Goal: Book appointment/travel/reservation

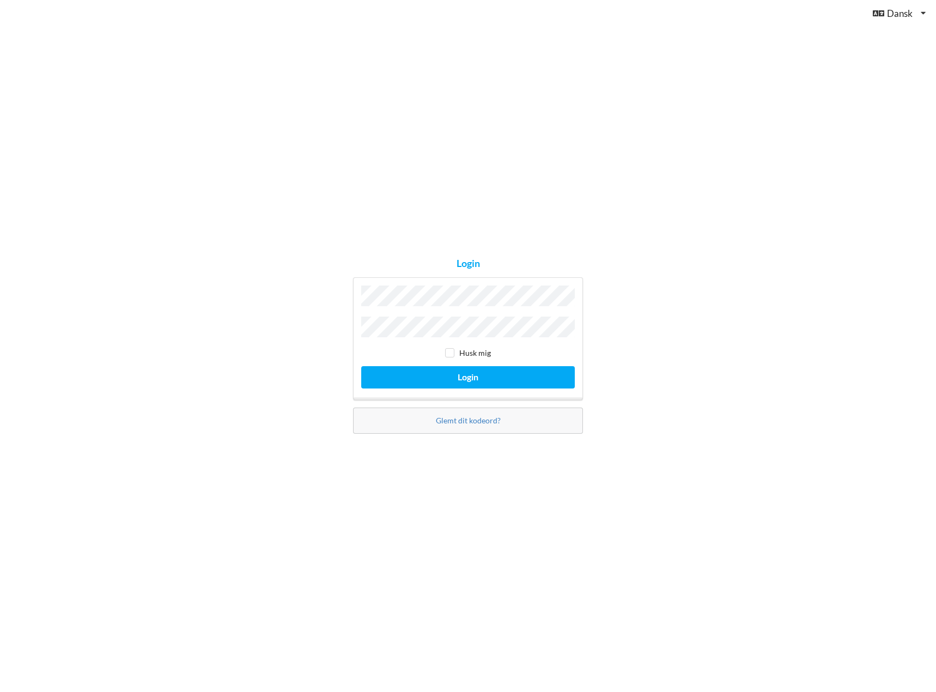
click at [361, 366] on button "Login" at bounding box center [468, 377] width 214 height 22
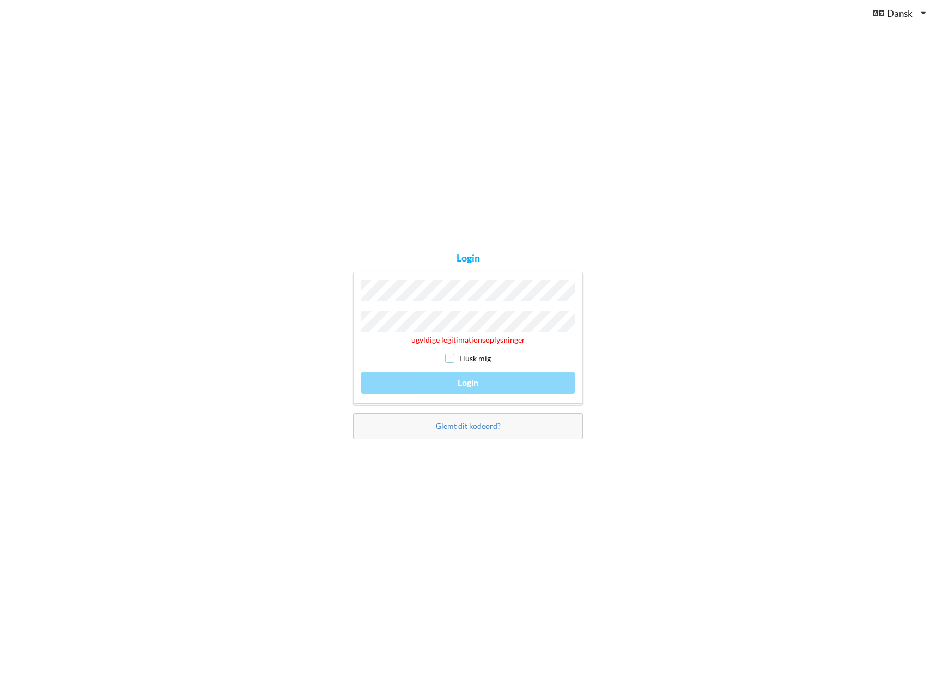
click at [450, 354] on input "checkbox" at bounding box center [449, 358] width 9 height 9
checkbox input "true"
click at [183, 269] on div "Login ugyldige legitimationsoplysninger Husk mig Login Glemt dit kodeord?" at bounding box center [468, 346] width 936 height 692
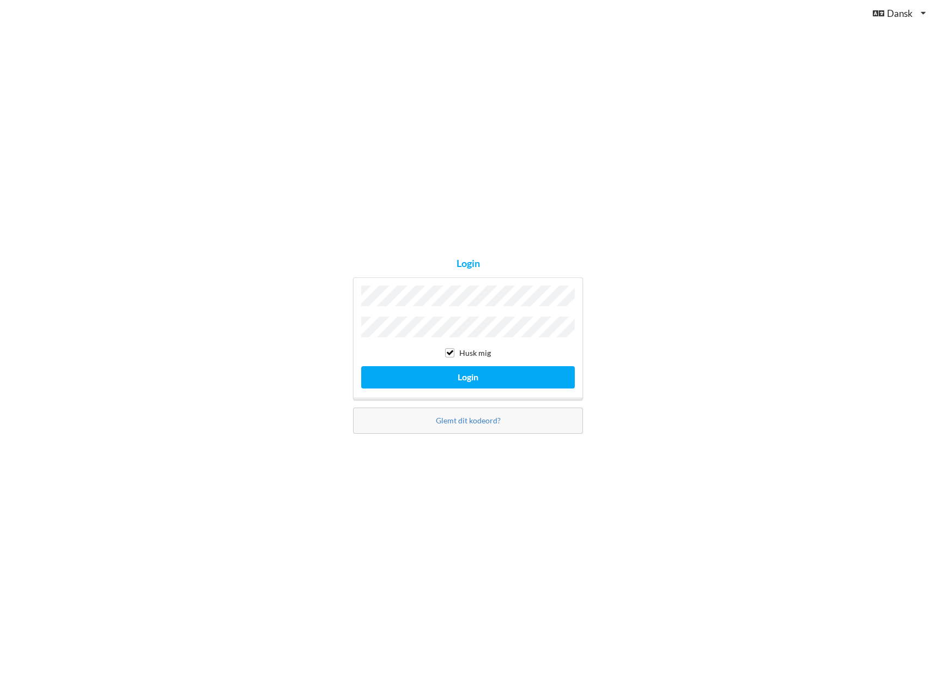
click at [361, 366] on button "Login" at bounding box center [468, 377] width 214 height 22
click at [489, 378] on button "Login" at bounding box center [468, 377] width 214 height 22
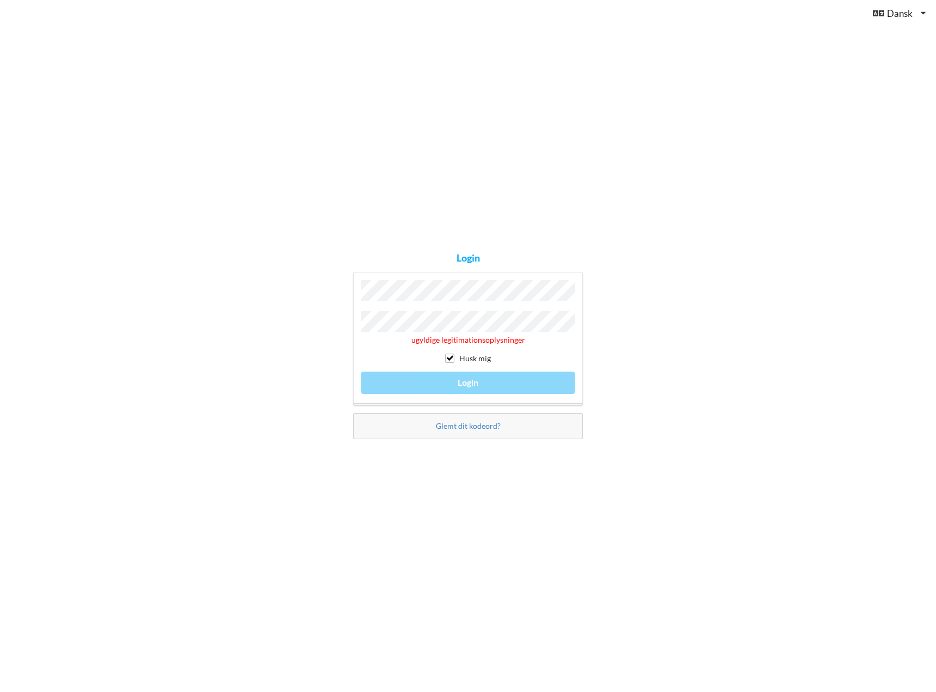
click at [649, 308] on div "Login ugyldige legitimationsoplysninger Husk mig Login Glemt dit kodeord?" at bounding box center [468, 346] width 936 height 692
click at [78, 282] on div "Login ugyldige legitimationsoplysninger Husk mig Login Glemt dit kodeord?" at bounding box center [468, 346] width 936 height 692
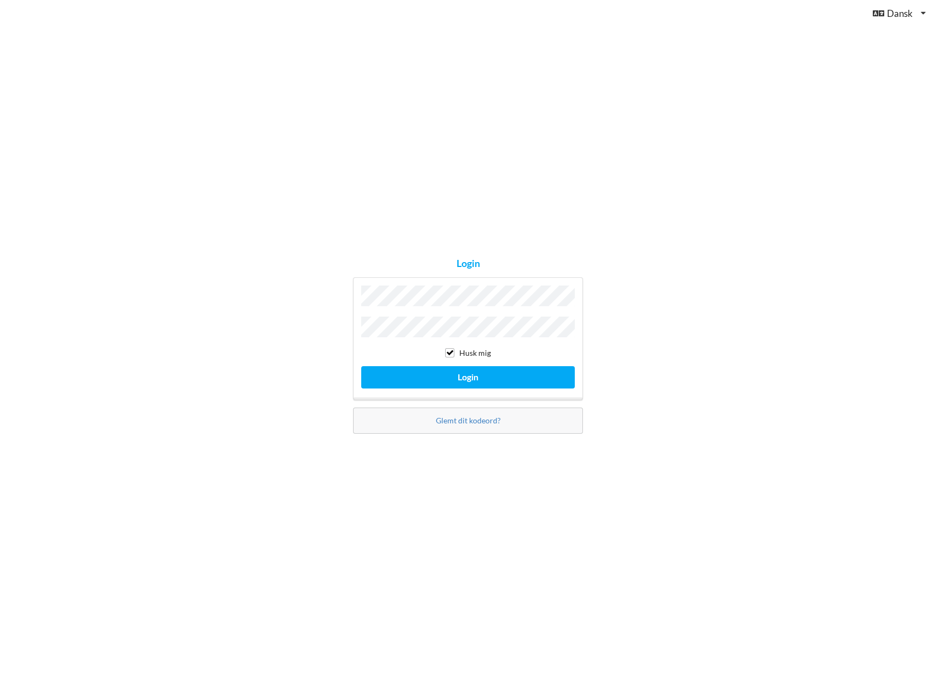
click at [361, 366] on button "Login" at bounding box center [468, 377] width 214 height 22
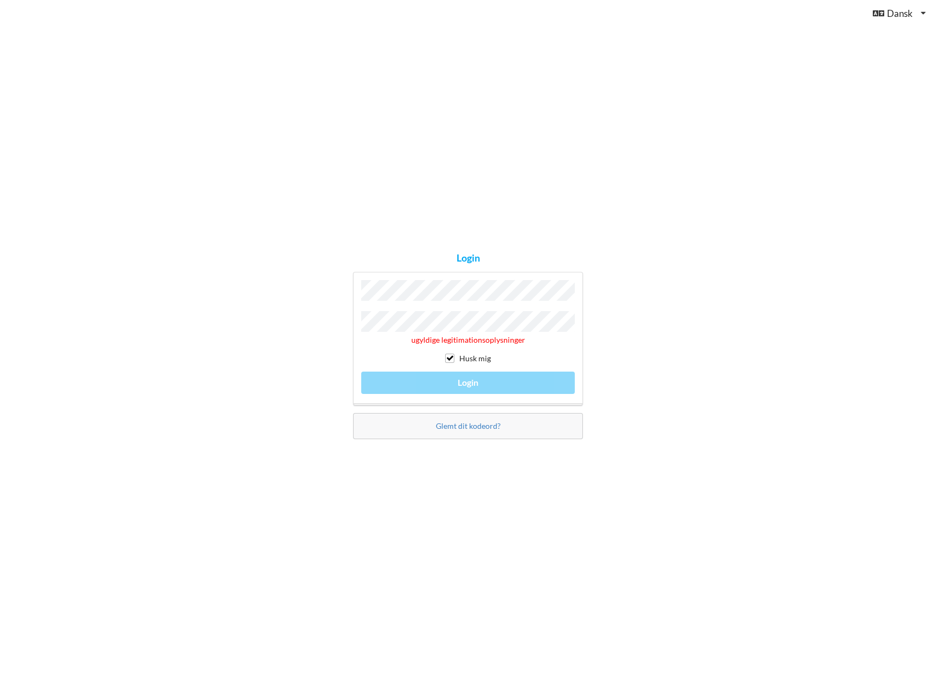
click at [129, 287] on div "Login ugyldige legitimationsoplysninger Husk mig Login Glemt dit kodeord?" at bounding box center [468, 346] width 936 height 692
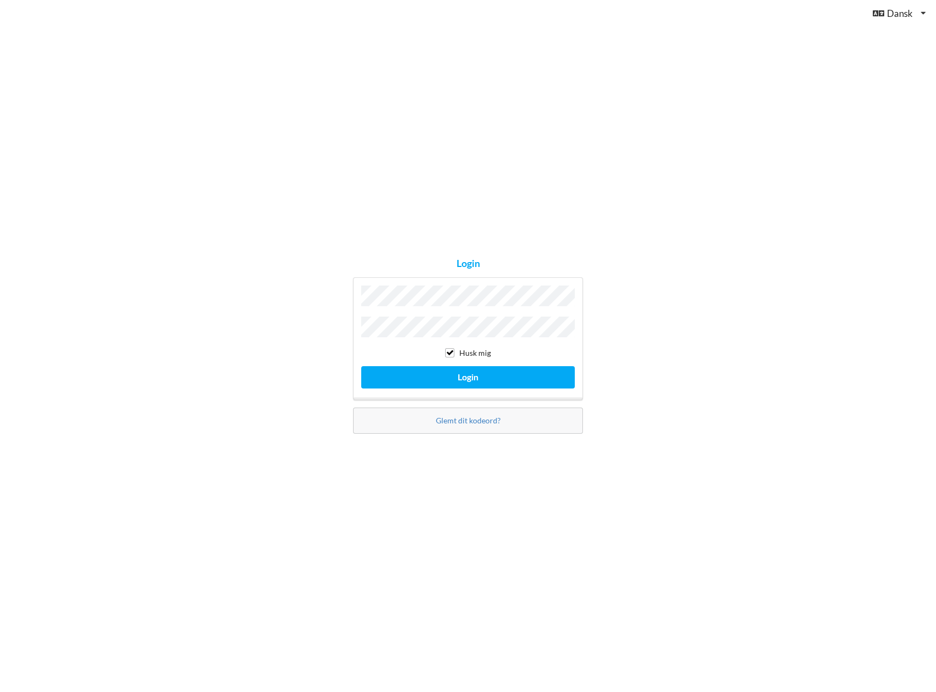
click at [302, 315] on div "Login Husk mig Login Glemt dit kodeord?" at bounding box center [468, 346] width 936 height 692
click at [474, 380] on button "Login" at bounding box center [468, 377] width 214 height 22
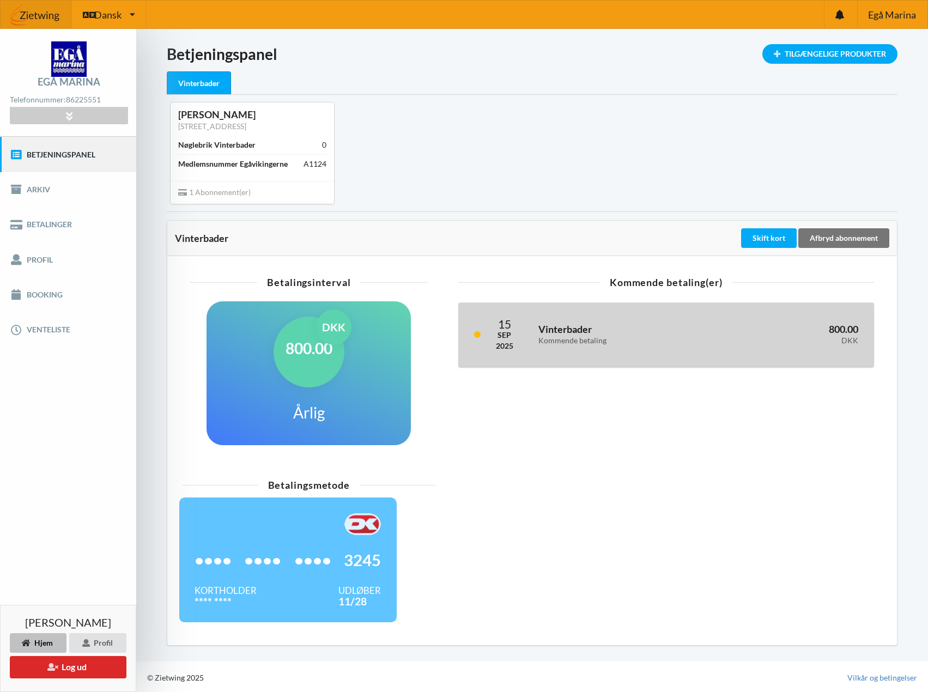
click at [699, 347] on div "Vinterbader Kommende betaling" at bounding box center [624, 334] width 187 height 35
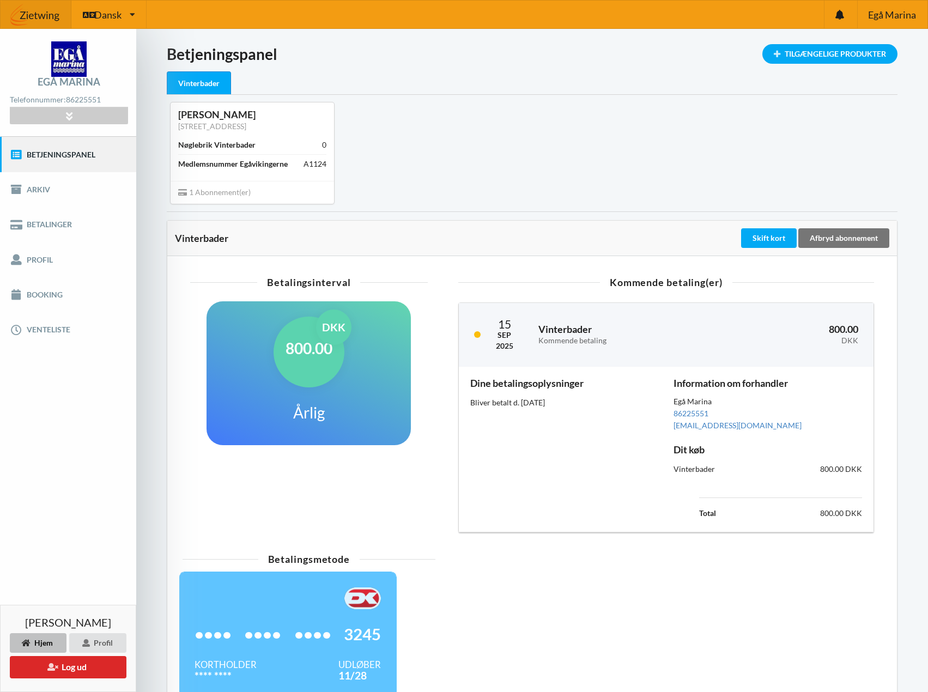
click at [670, 571] on div "Betalingsmetode •••• •••• •••• 3245 Kortholder **** **** Udløber 11/28" at bounding box center [532, 629] width 714 height 163
click at [60, 314] on link "Venteliste" at bounding box center [68, 329] width 136 height 35
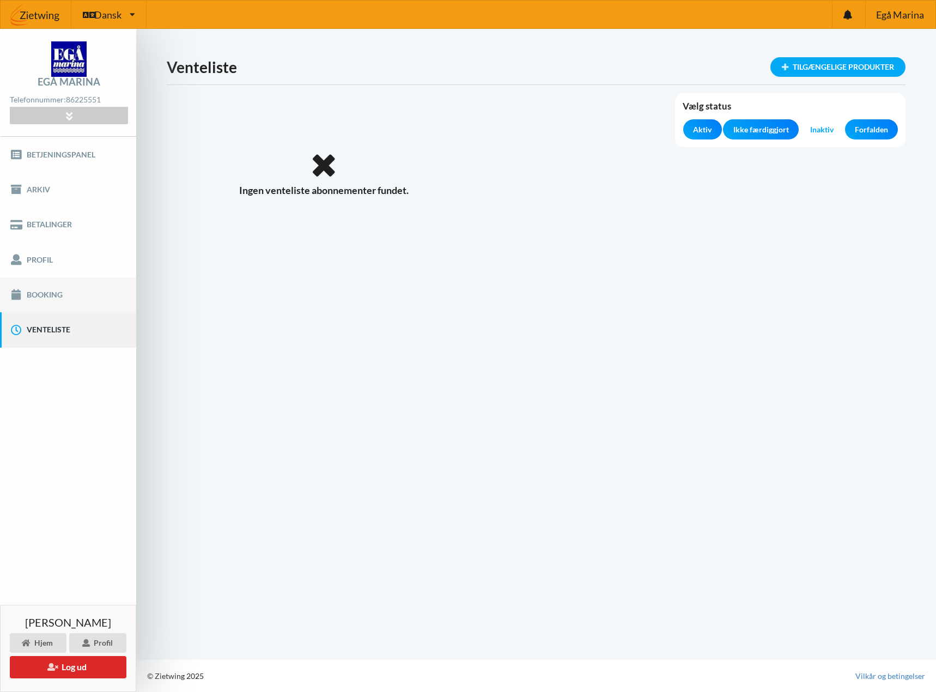
click at [54, 310] on link "Booking" at bounding box center [68, 294] width 136 height 35
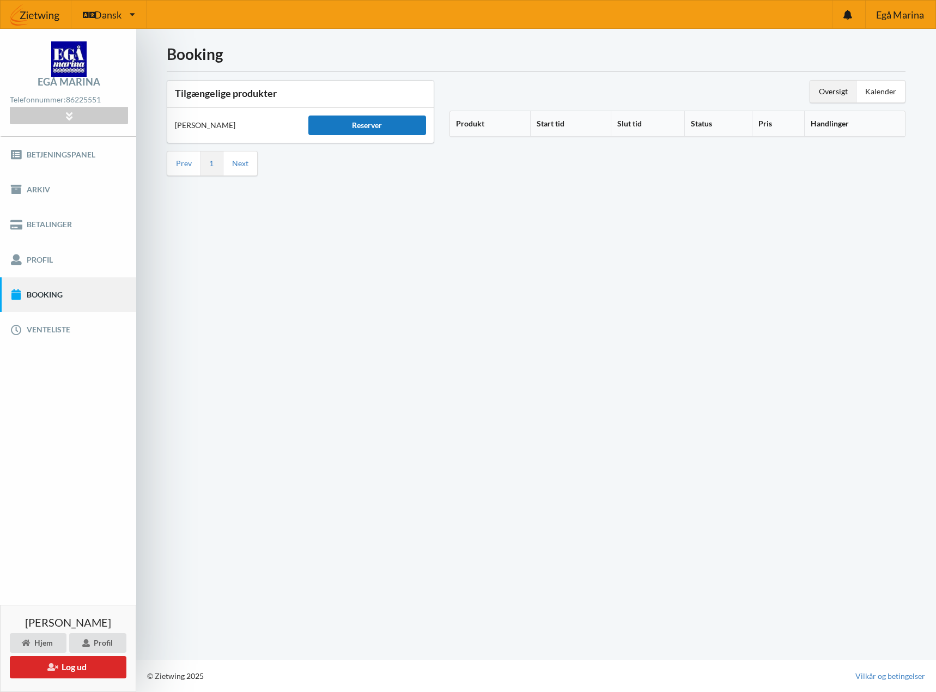
click at [368, 124] on div "Reserver" at bounding box center [367, 126] width 118 height 20
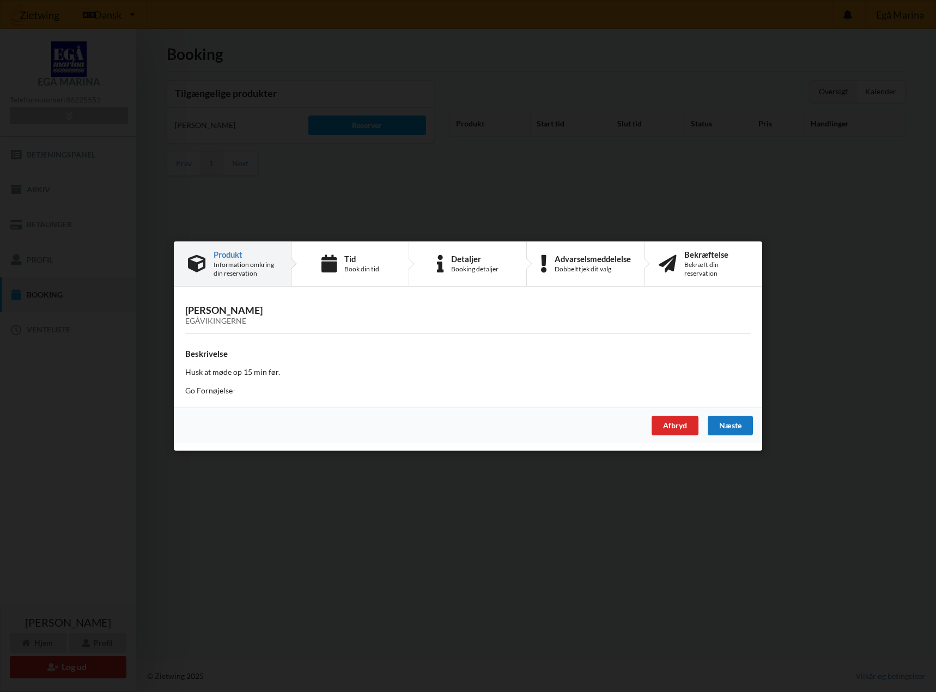
click at [722, 417] on div "Næste" at bounding box center [730, 426] width 45 height 20
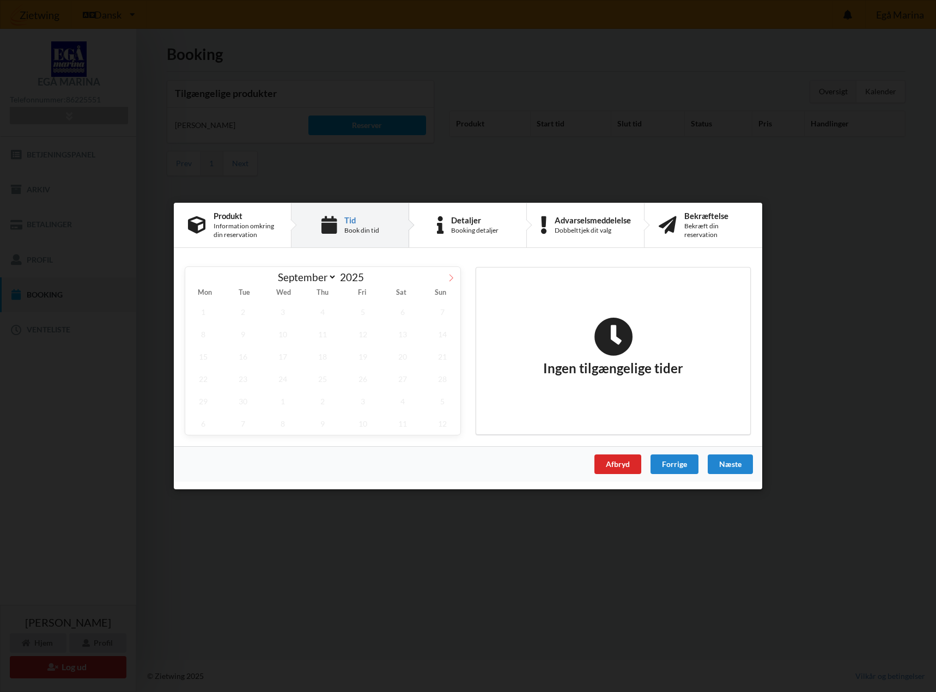
click at [451, 280] on icon at bounding box center [452, 277] width 4 height 7
select select "10"
click at [613, 467] on div "Afbryd" at bounding box center [618, 465] width 47 height 20
